Goal: Navigation & Orientation: Find specific page/section

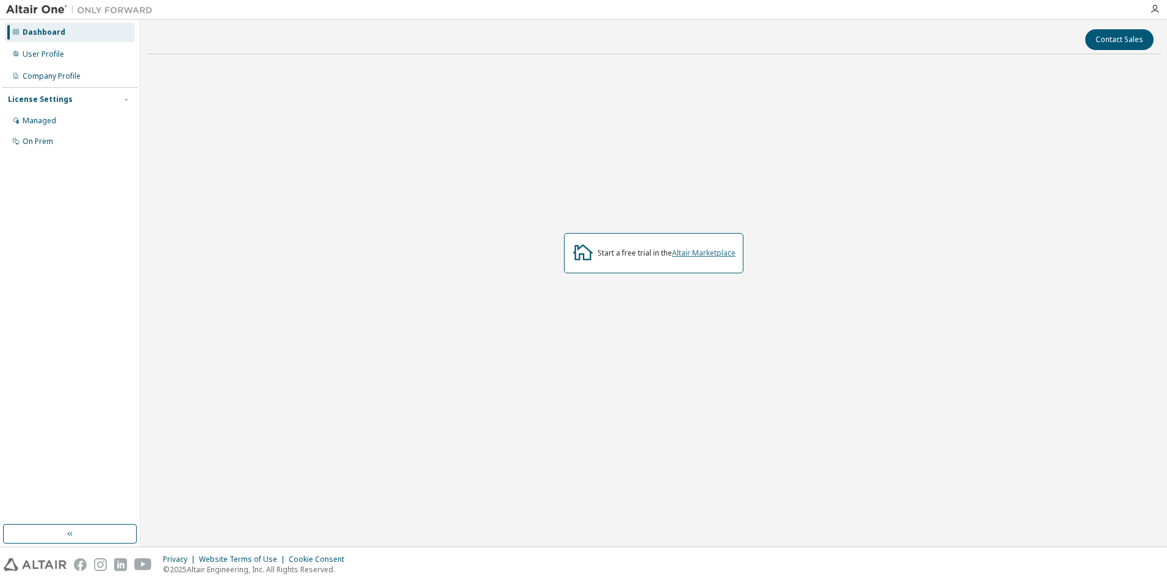
click at [724, 256] on link "Altair Marketplace" at bounding box center [703, 253] width 63 height 10
click at [726, 243] on div "Start a free trial in the Altair Marketplace" at bounding box center [653, 253] width 179 height 40
click at [723, 249] on link "Altair Marketplace" at bounding box center [703, 253] width 63 height 10
